Goal: Browse casually

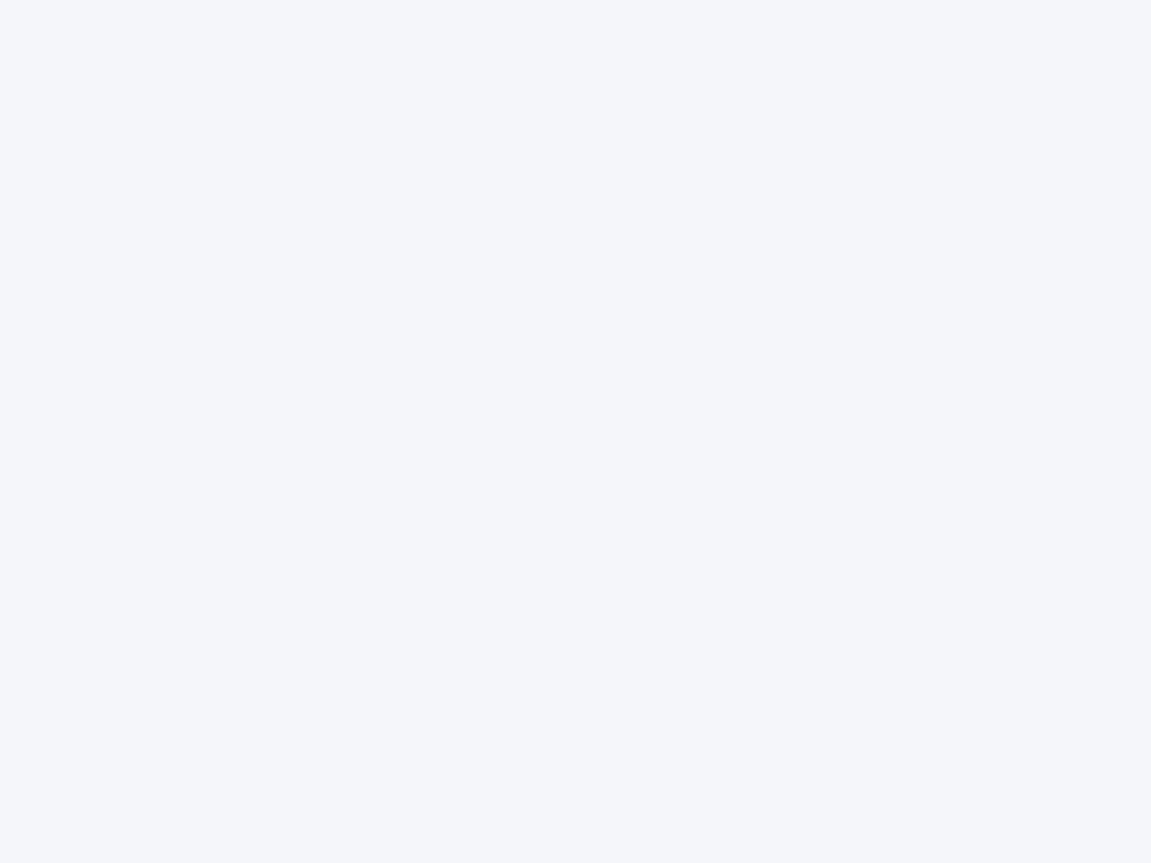
click at [576, 432] on div at bounding box center [575, 431] width 1151 height 863
